Goal: Task Accomplishment & Management: Manage account settings

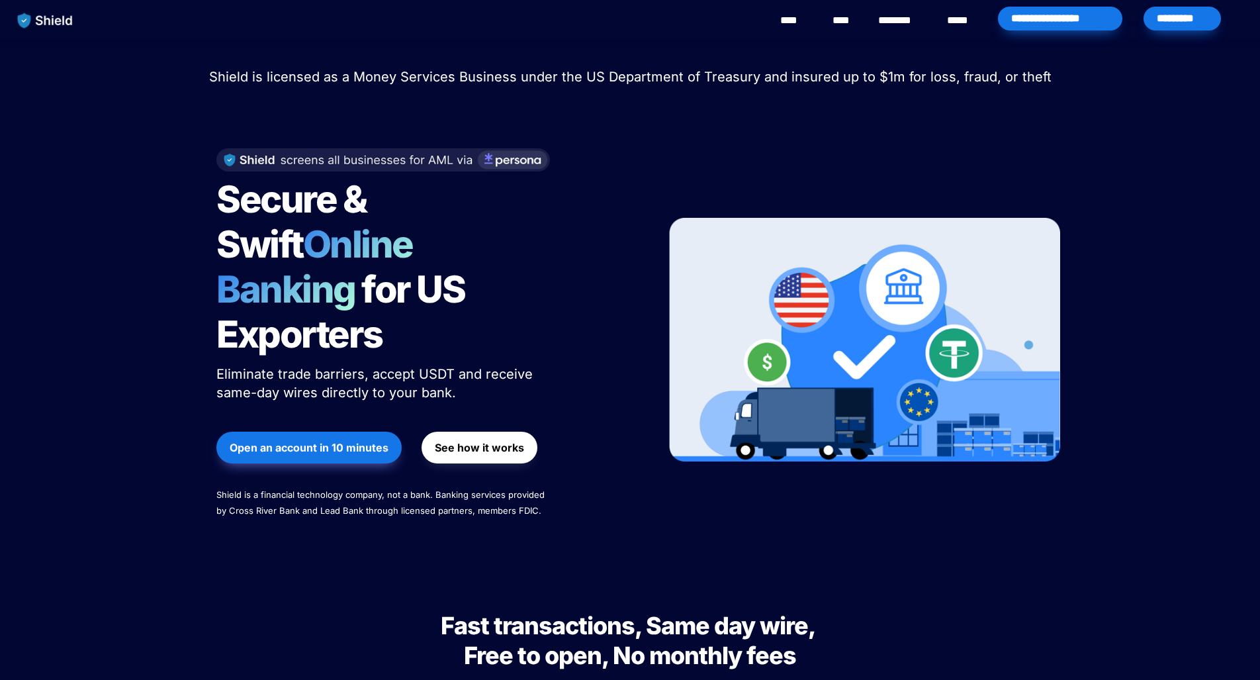
click at [1179, 17] on div "*********" at bounding box center [1181, 19] width 77 height 24
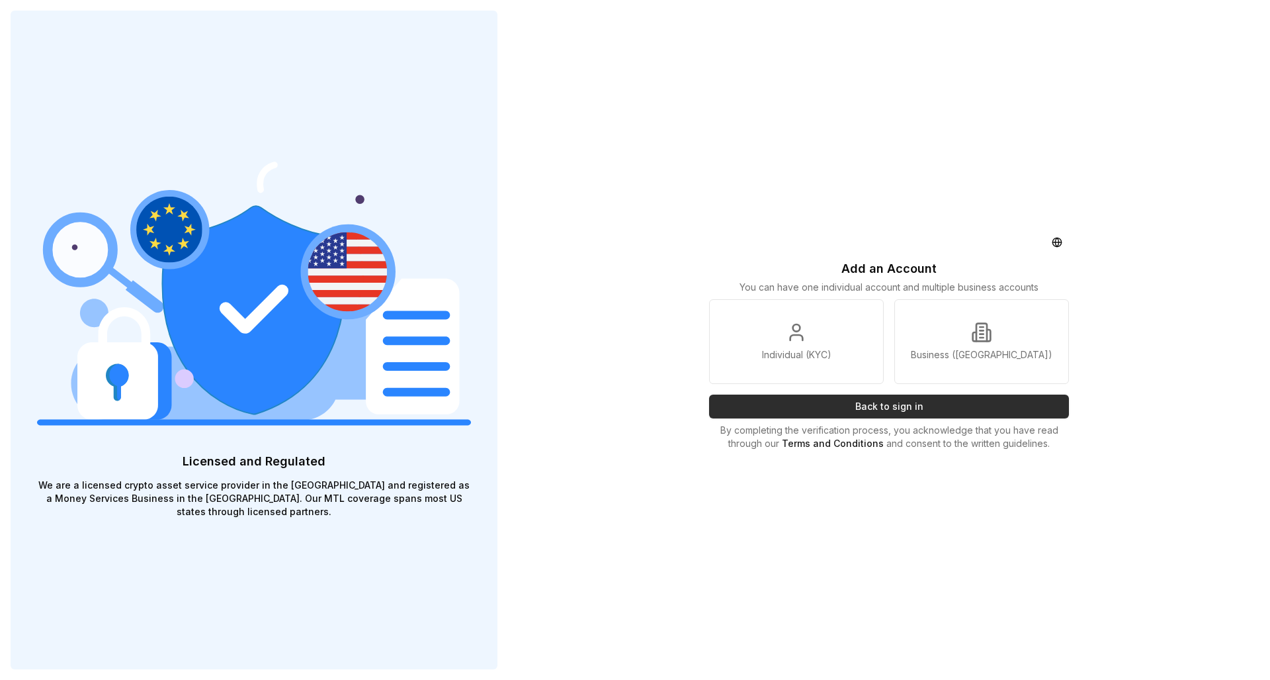
click at [865, 407] on button "Back to sign in" at bounding box center [889, 406] width 360 height 24
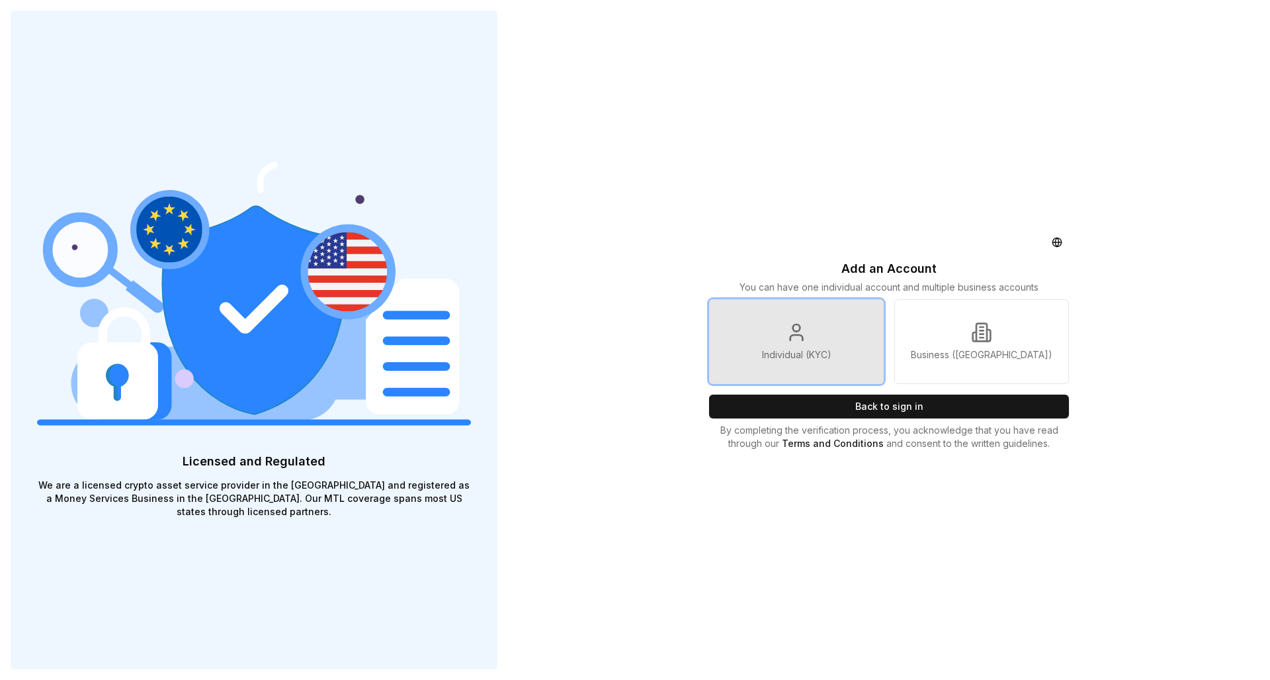
click at [818, 338] on link "Individual (KYC)" at bounding box center [796, 341] width 175 height 85
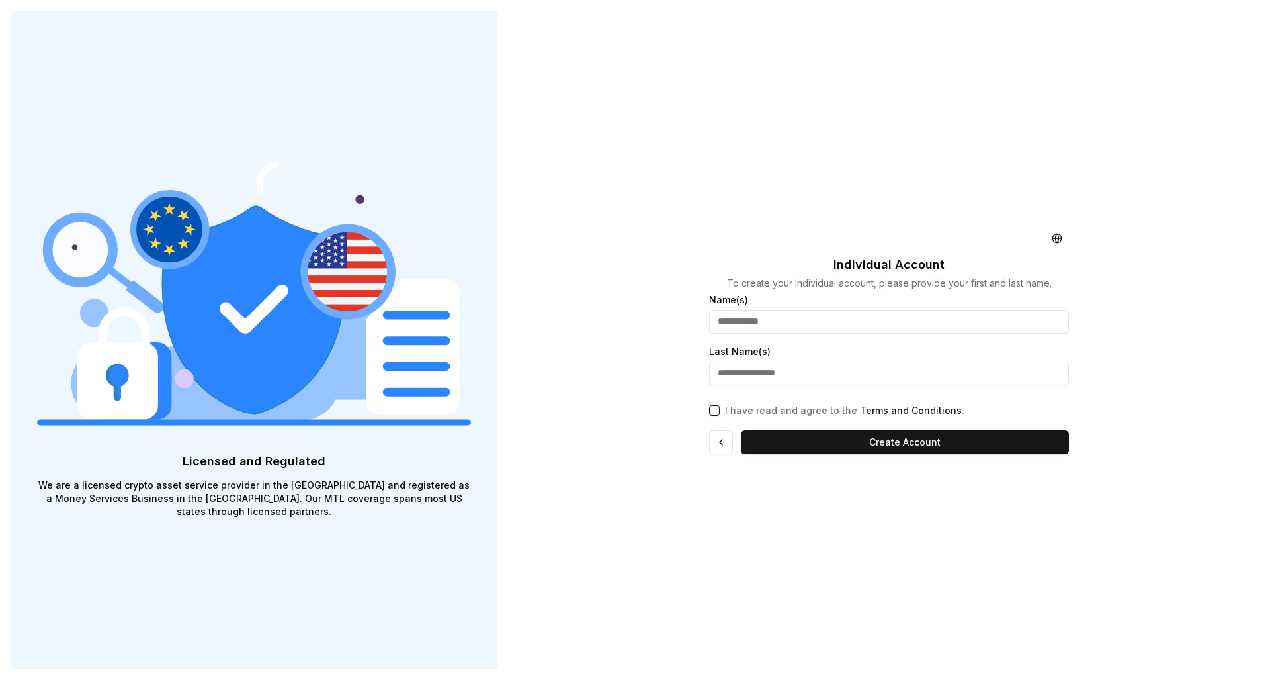
click at [768, 330] on input "text" at bounding box center [889, 322] width 360 height 24
type input "*****"
click at [751, 367] on input "text" at bounding box center [889, 373] width 360 height 24
click at [760, 414] on p "I have read and agree to the Terms and Conditions ." at bounding box center [845, 410] width 240 height 13
click at [720, 414] on button "I have read and agree to the Terms and Conditions ." at bounding box center [714, 410] width 11 height 11
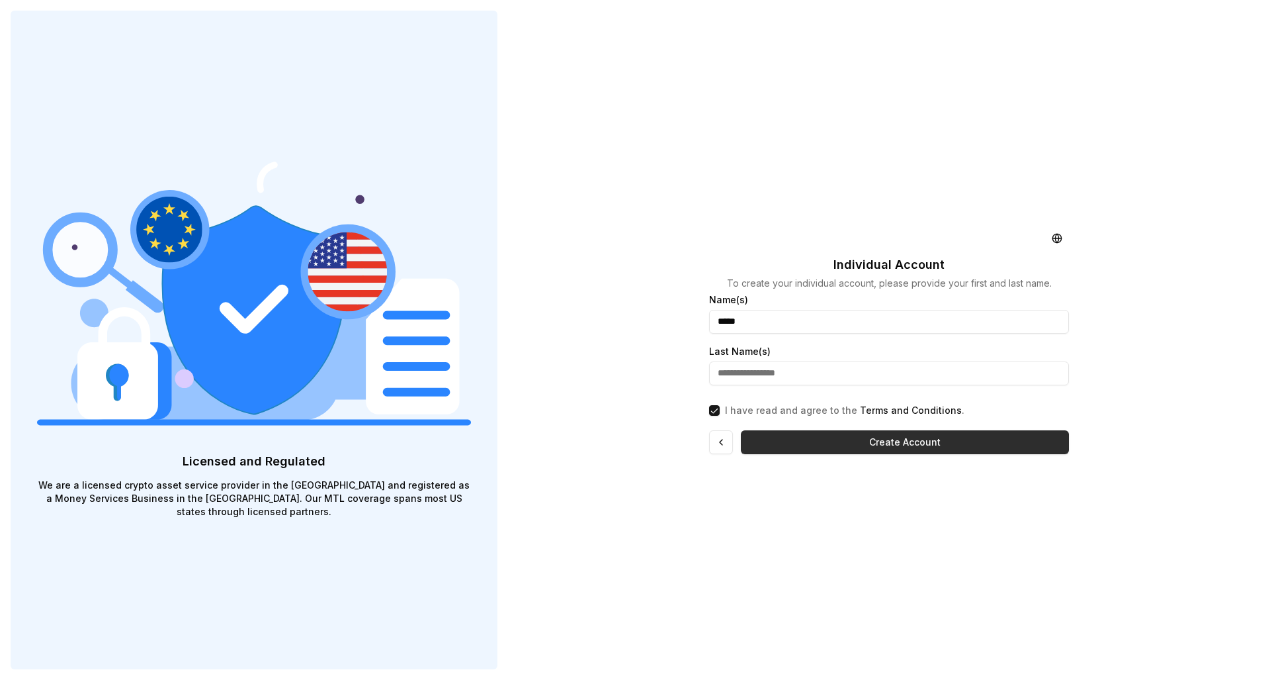
click at [855, 445] on button "Create Account" at bounding box center [905, 442] width 328 height 24
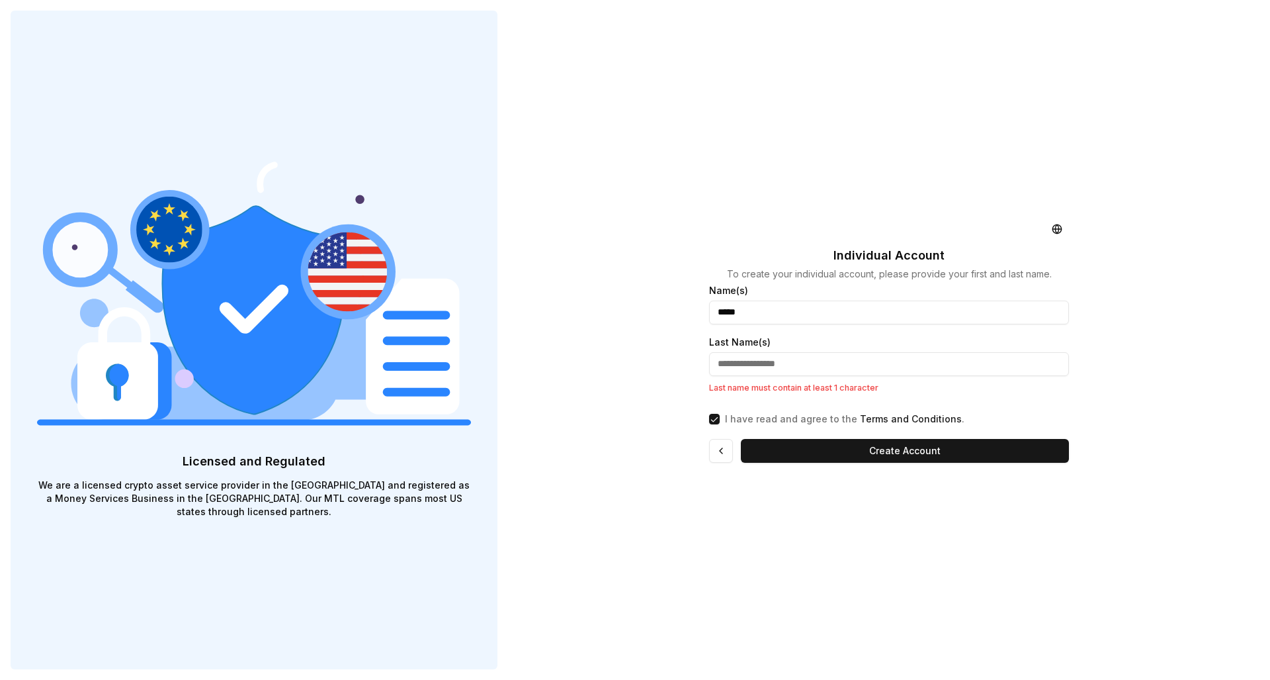
click at [820, 369] on input "text" at bounding box center [889, 364] width 360 height 24
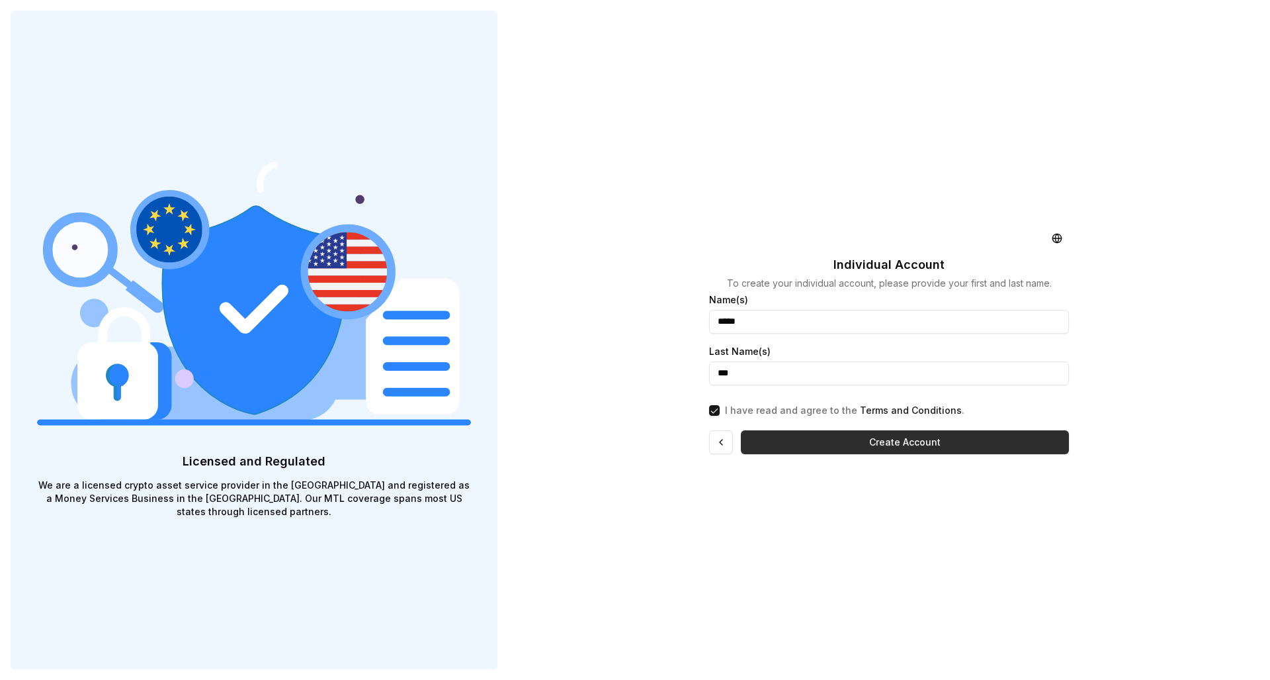
type input "***"
click at [841, 442] on button "Create Account" at bounding box center [905, 442] width 328 height 24
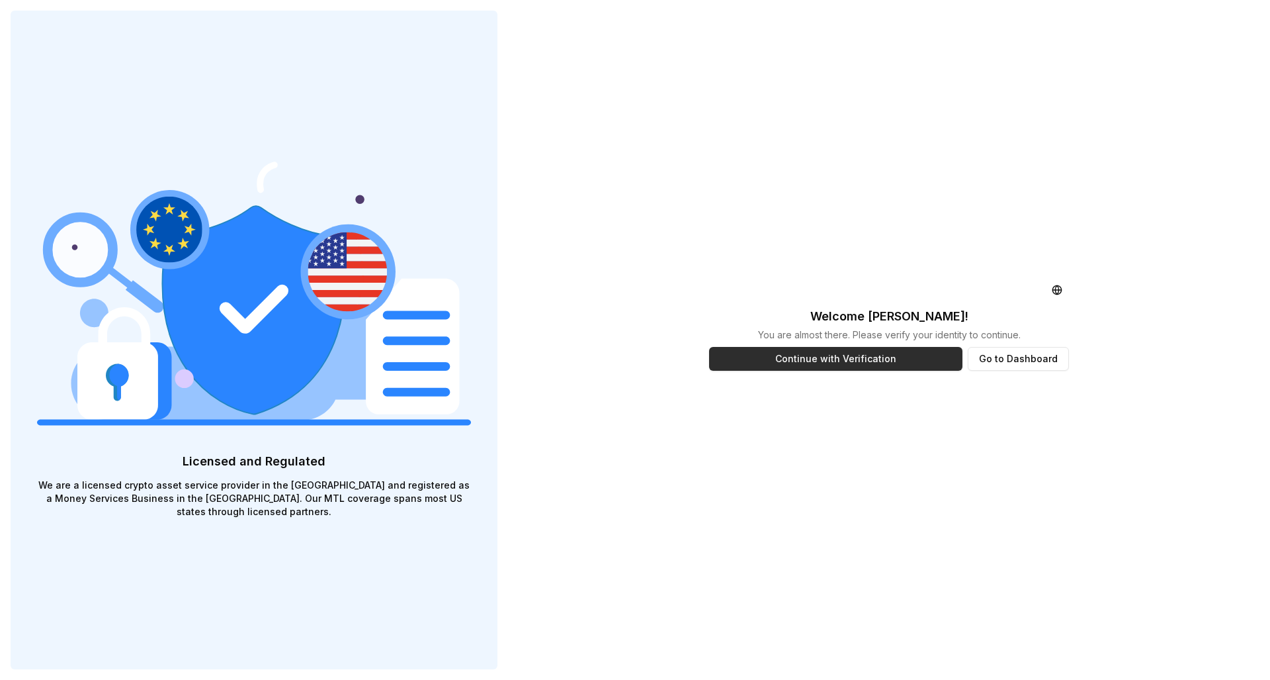
click at [860, 365] on button "Continue with Verification" at bounding box center [835, 359] width 253 height 24
click at [1048, 360] on button "Go to Dashboard" at bounding box center [1018, 359] width 101 height 24
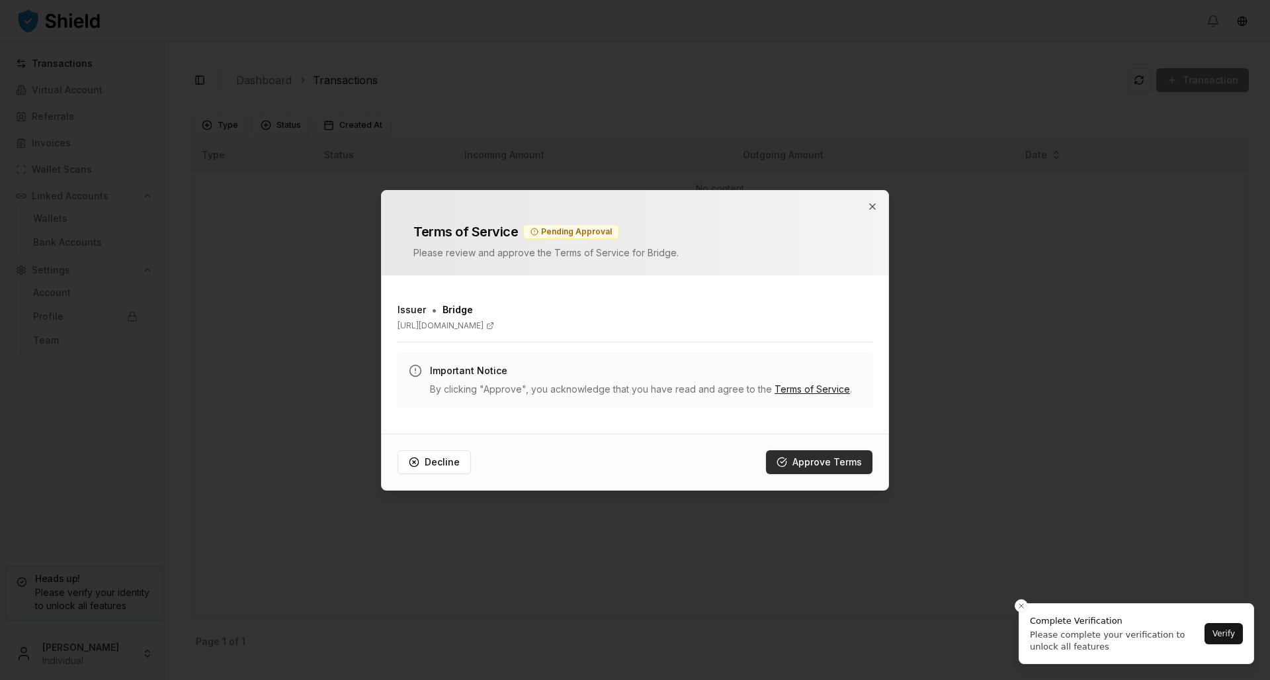
click at [807, 464] on button "Approve Terms" at bounding box center [819, 462] width 107 height 24
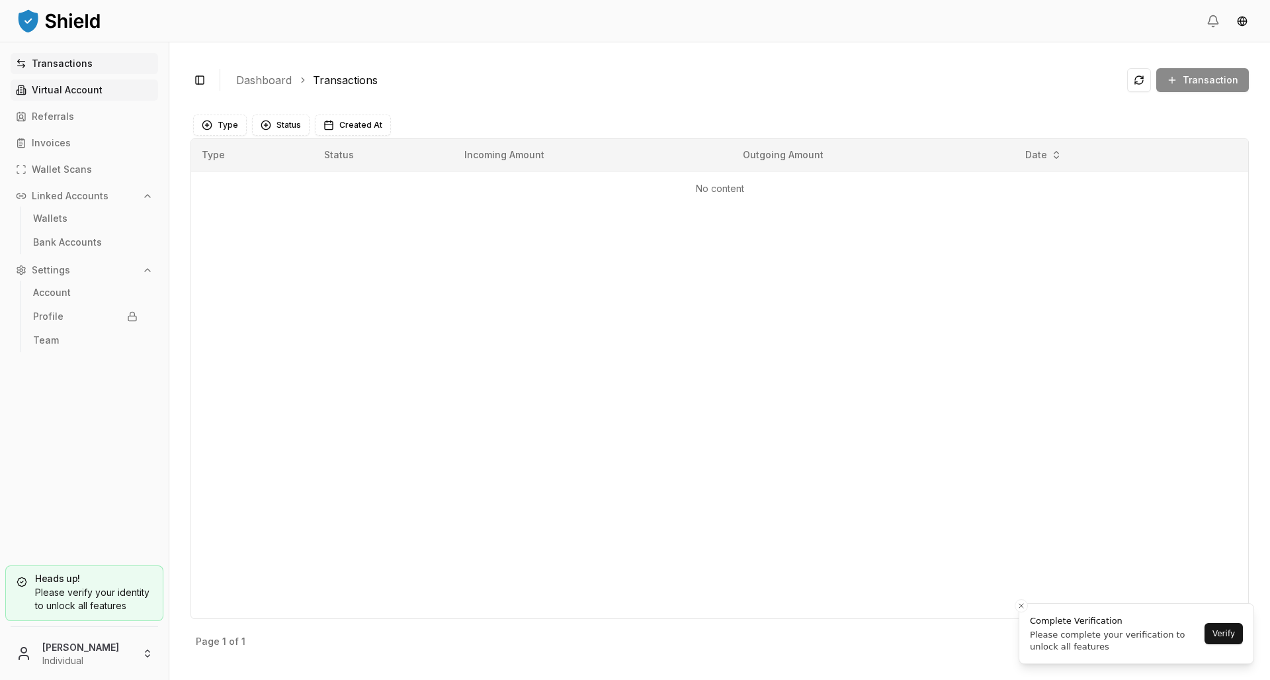
click at [63, 85] on p "Virtual Account" at bounding box center [67, 89] width 71 height 9
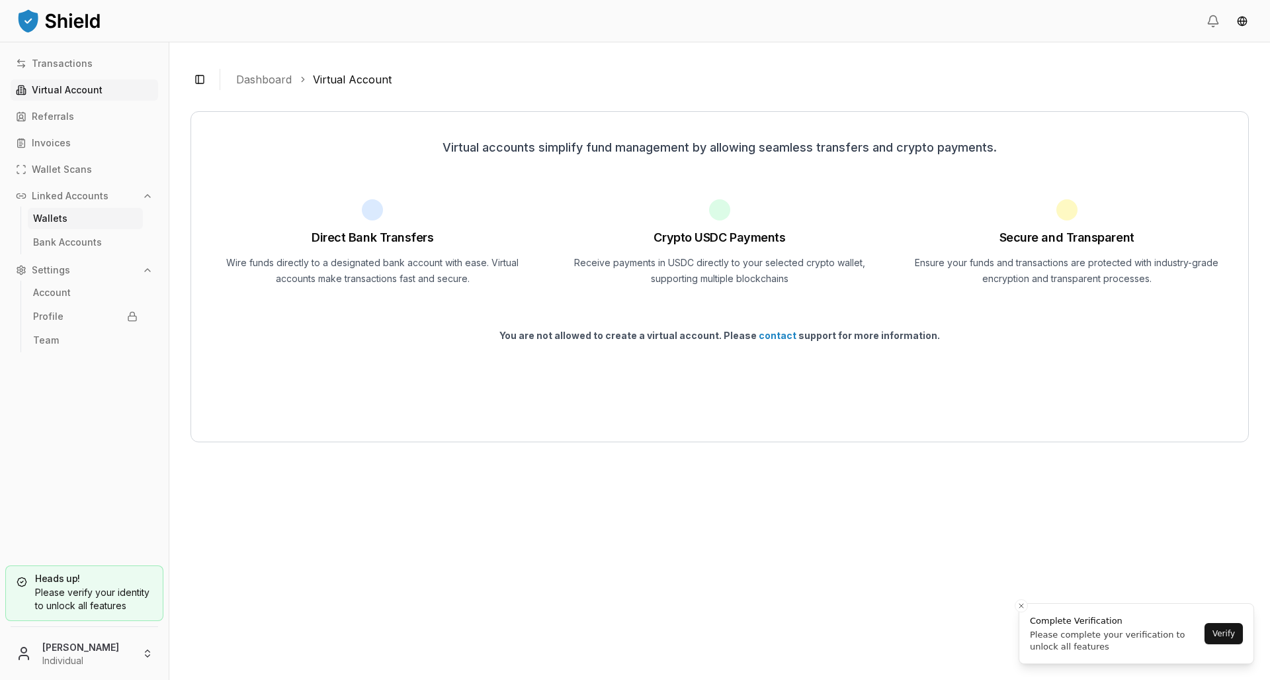
click at [67, 224] on link "Wallets" at bounding box center [85, 218] width 115 height 21
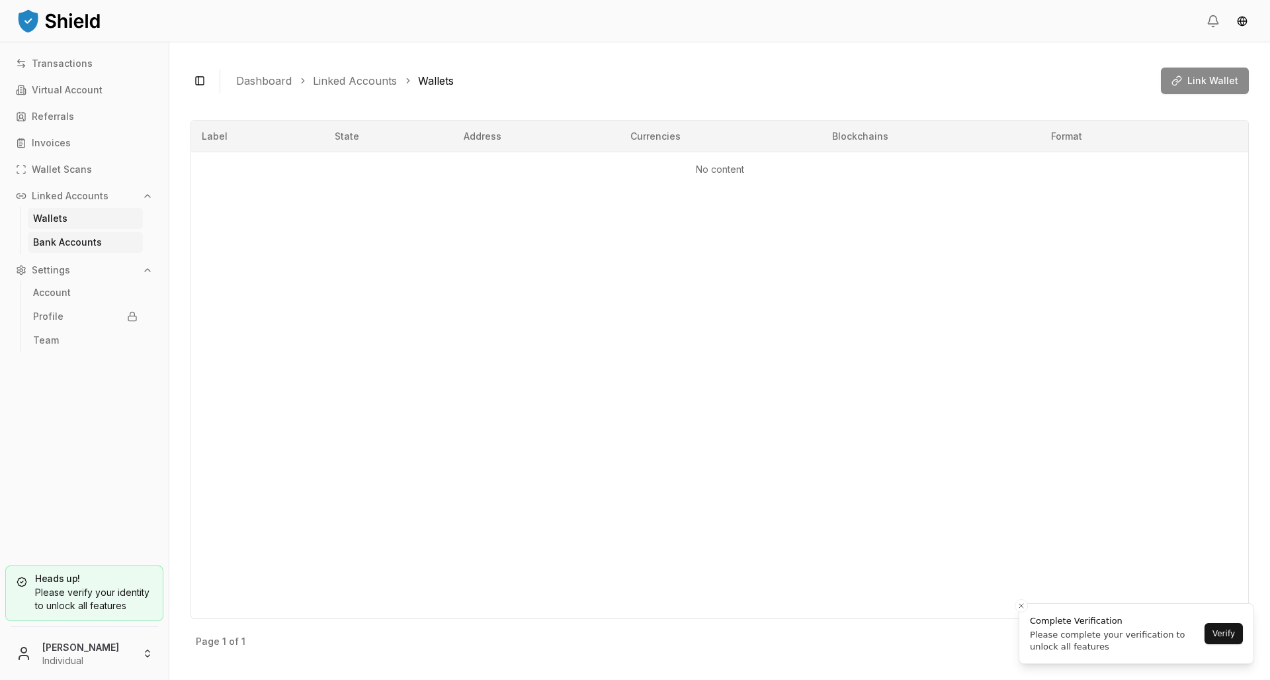
click at [91, 245] on p "Bank Accounts" at bounding box center [67, 242] width 69 height 9
click at [79, 146] on link "Invoices" at bounding box center [85, 142] width 148 height 21
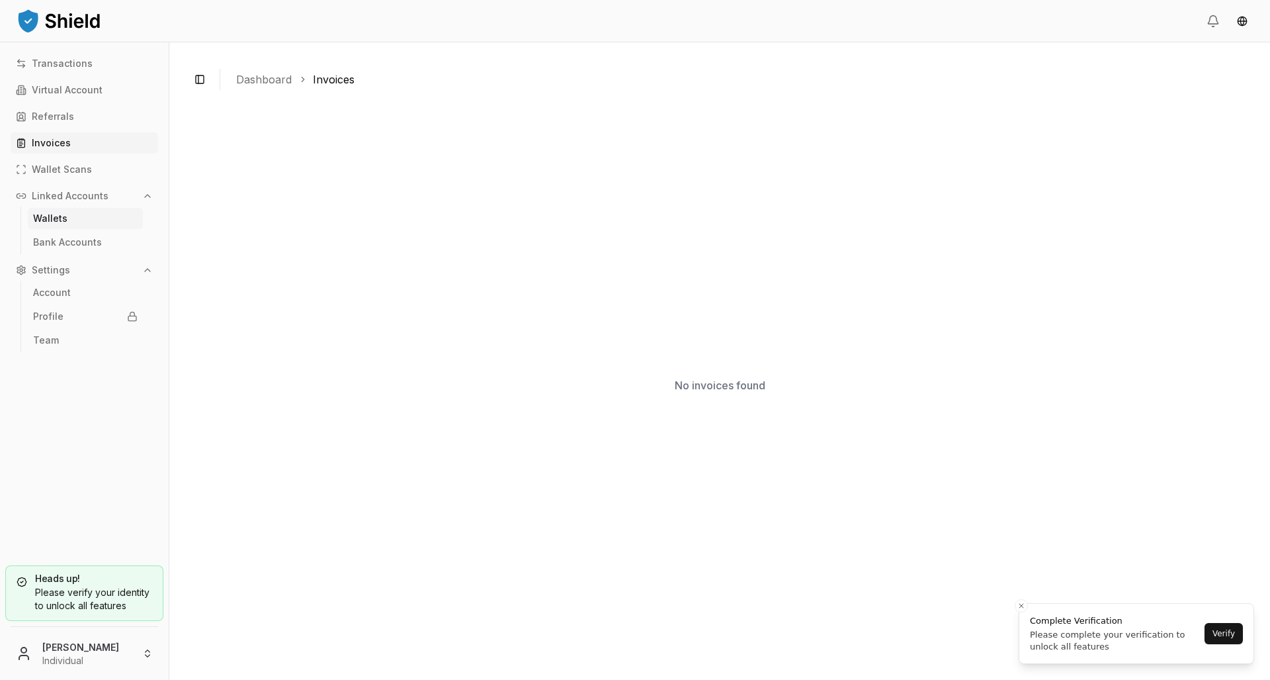
click at [63, 222] on p "Wallets" at bounding box center [50, 218] width 34 height 9
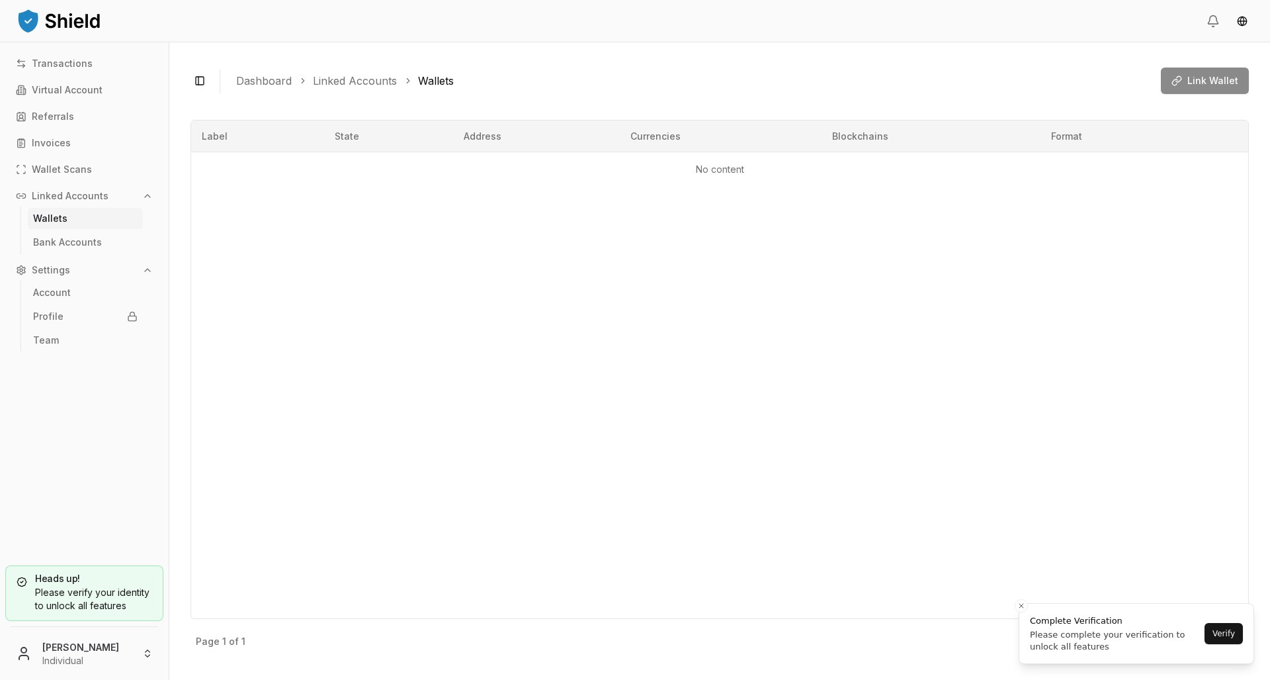
click at [1204, 87] on div "Link Wallet" at bounding box center [1205, 80] width 88 height 26
click at [63, 92] on p "Virtual Account" at bounding box center [67, 89] width 71 height 9
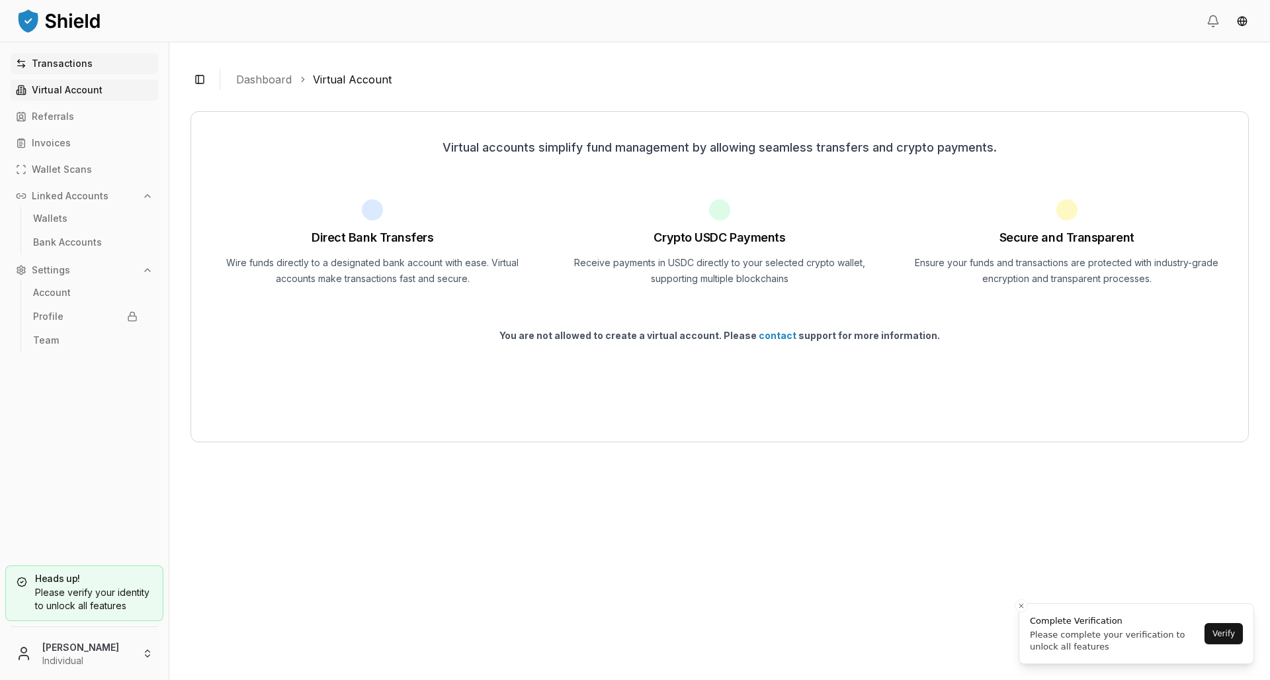
click at [65, 65] on p "Transactions" at bounding box center [62, 63] width 61 height 9
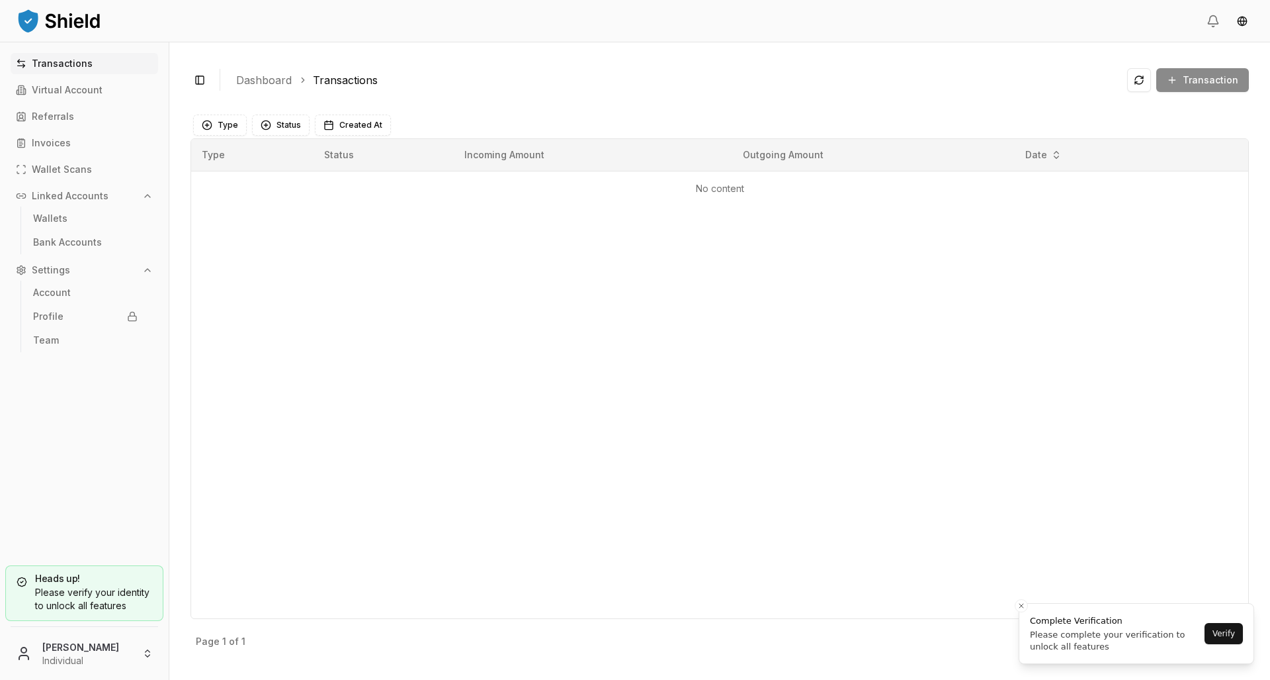
click at [1192, 85] on div "Transaction" at bounding box center [1188, 80] width 122 height 24
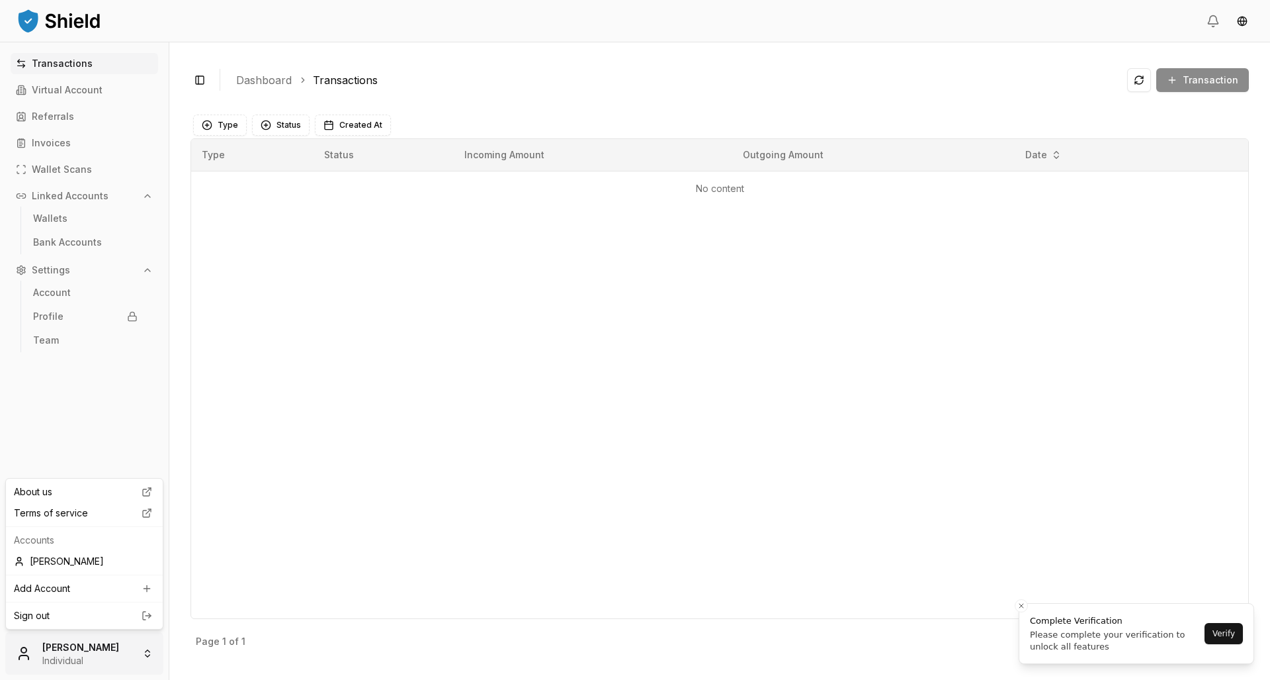
click at [101, 649] on html "Transactions Virtual Account Referrals Invoices Wallet Scans Linked Accounts Wa…" at bounding box center [635, 340] width 1270 height 680
click at [124, 617] on link "Sign out" at bounding box center [84, 615] width 141 height 13
